Goal: Task Accomplishment & Management: Manage account settings

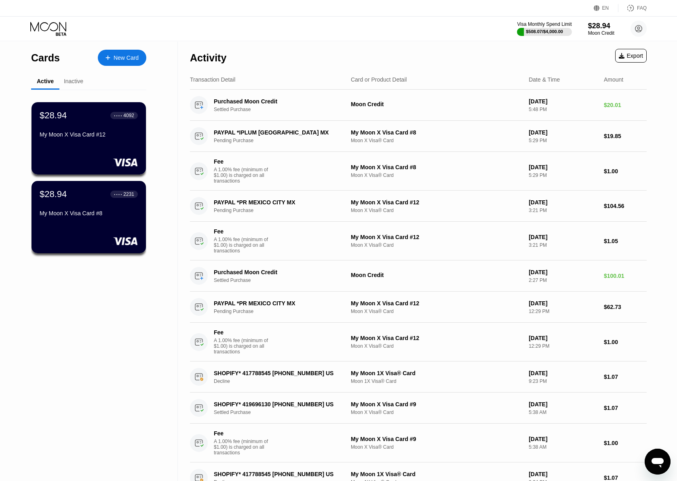
click at [65, 31] on icon at bounding box center [49, 29] width 38 height 14
click at [36, 32] on icon at bounding box center [49, 29] width 38 height 14
click at [41, 25] on icon at bounding box center [49, 29] width 38 height 14
click at [570, 29] on div at bounding box center [544, 32] width 56 height 8
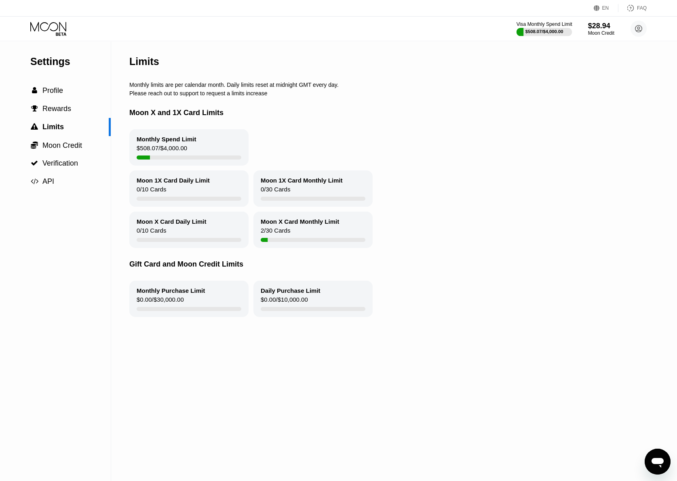
click at [542, 30] on div "$508.07 / $4,000.00" at bounding box center [544, 31] width 38 height 5
click at [42, 33] on icon at bounding box center [49, 29] width 38 height 14
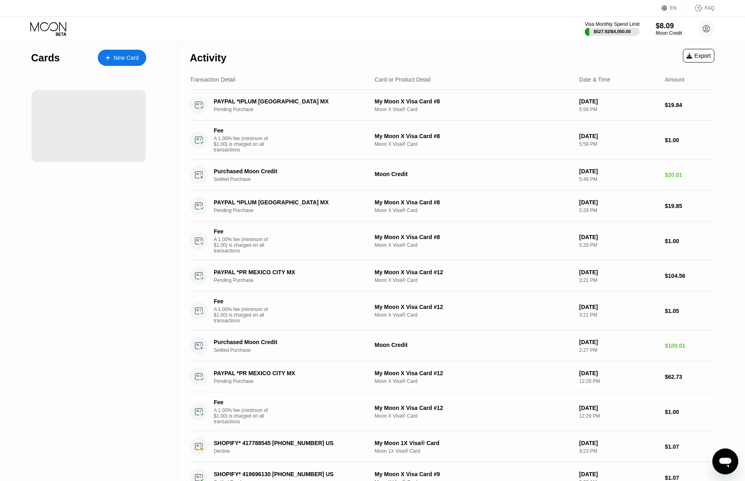
click at [118, 215] on div "Cards New Card" at bounding box center [89, 391] width 178 height 698
